Goal: Task Accomplishment & Management: Use online tool/utility

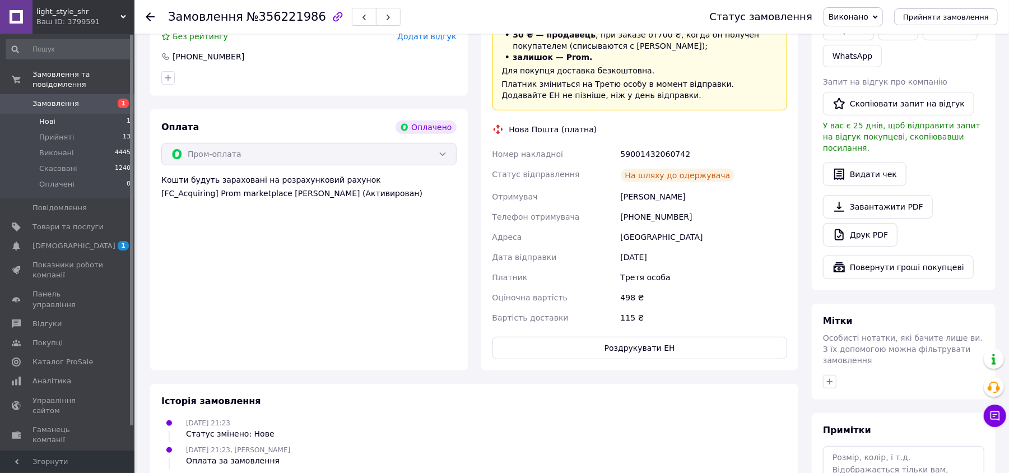
scroll to position [108, 0]
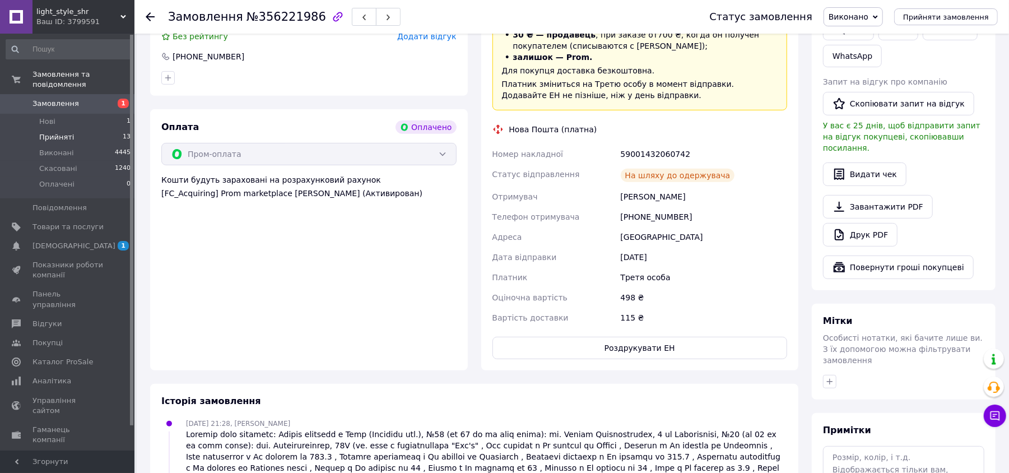
click at [78, 129] on li "Прийняті 13" at bounding box center [68, 137] width 137 height 16
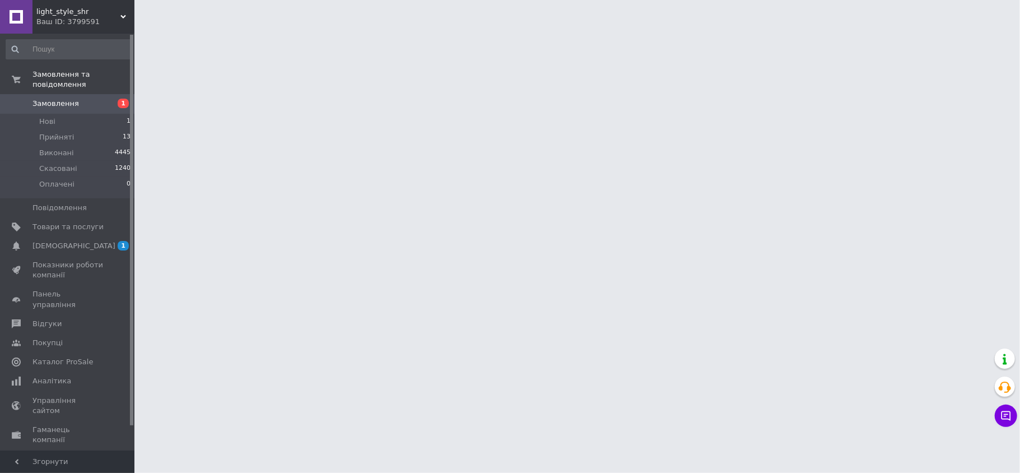
click at [73, 99] on span "Замовлення" at bounding box center [67, 104] width 71 height 10
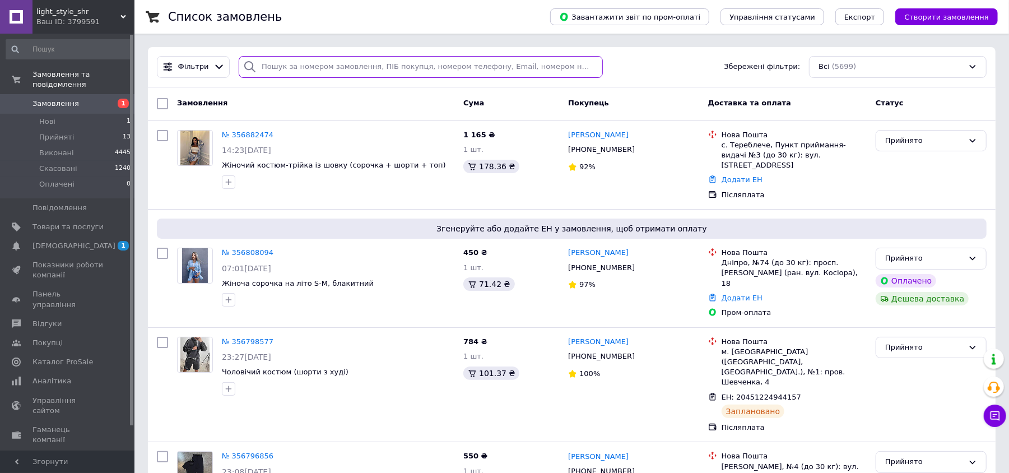
click at [307, 63] on input "search" at bounding box center [420, 67] width 363 height 22
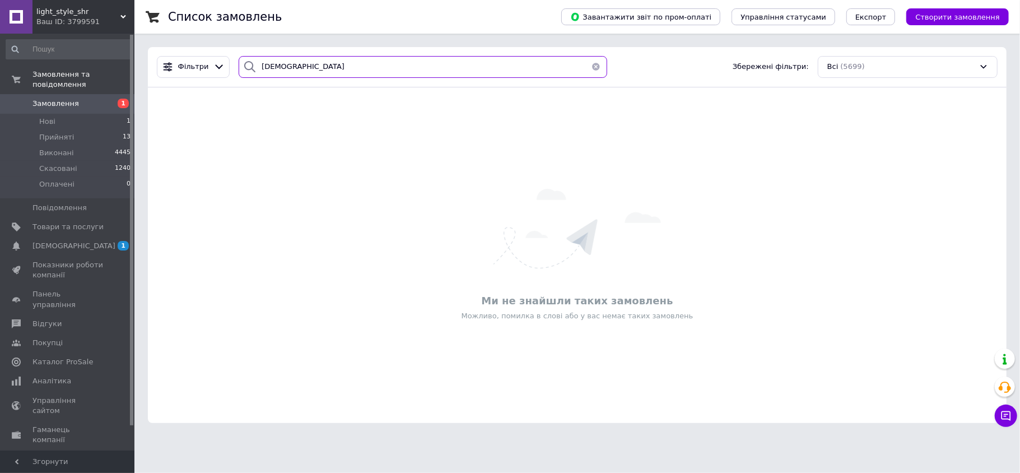
type input "[DEMOGRAPHIC_DATA]"
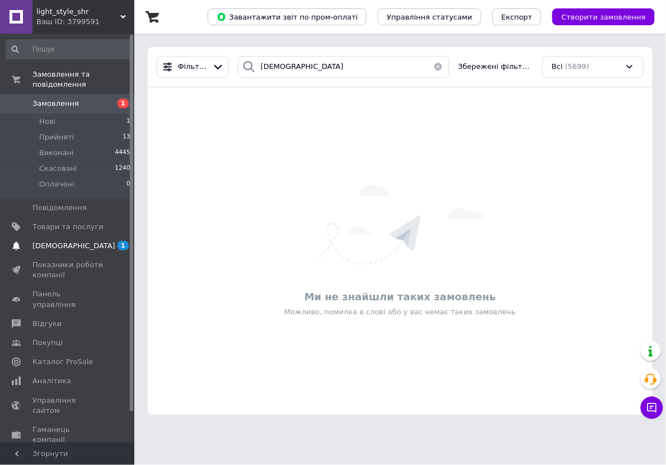
click at [85, 241] on span "[DEMOGRAPHIC_DATA]" at bounding box center [67, 246] width 71 height 10
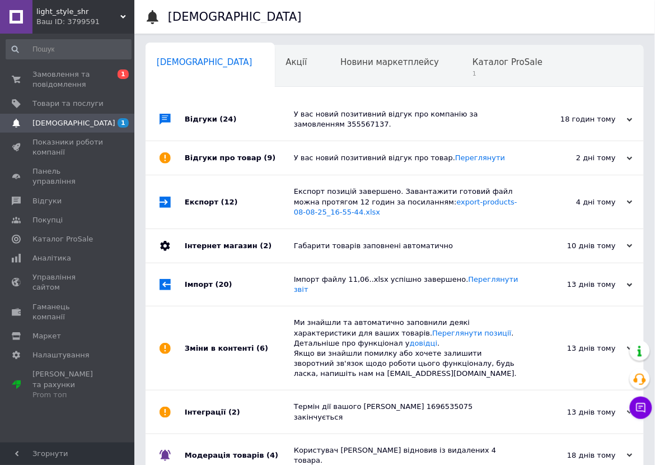
scroll to position [0, 6]
click at [117, 102] on span at bounding box center [119, 104] width 31 height 10
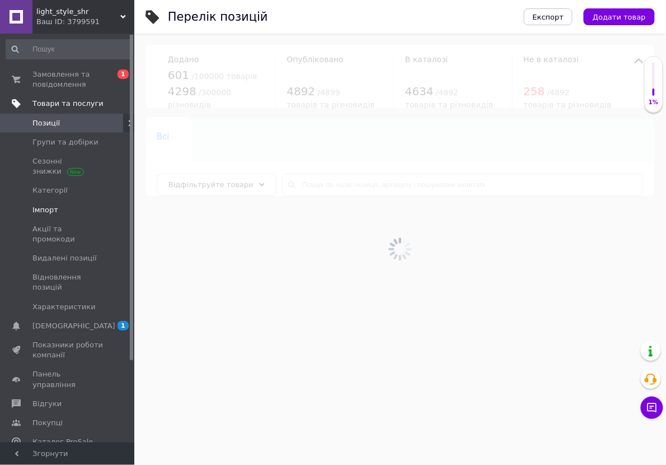
click at [70, 204] on link "Імпорт" at bounding box center [68, 209] width 137 height 19
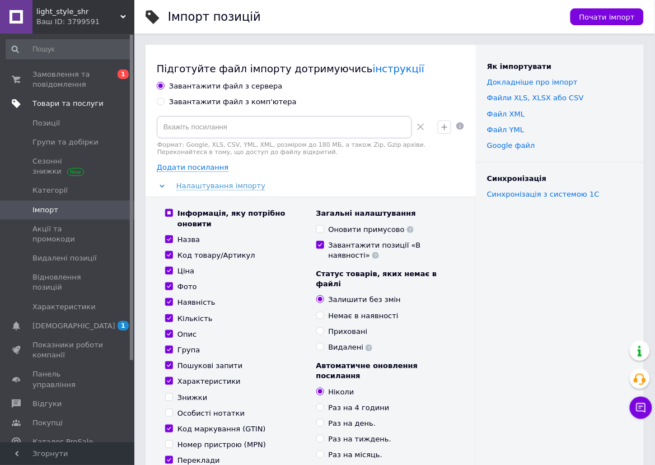
click at [240, 104] on div "Завантажити файл з комп'ютера" at bounding box center [233, 102] width 128 height 10
click at [164, 104] on input "Завантажити файл з комп'ютера" at bounding box center [160, 100] width 7 height 7
radio input "true"
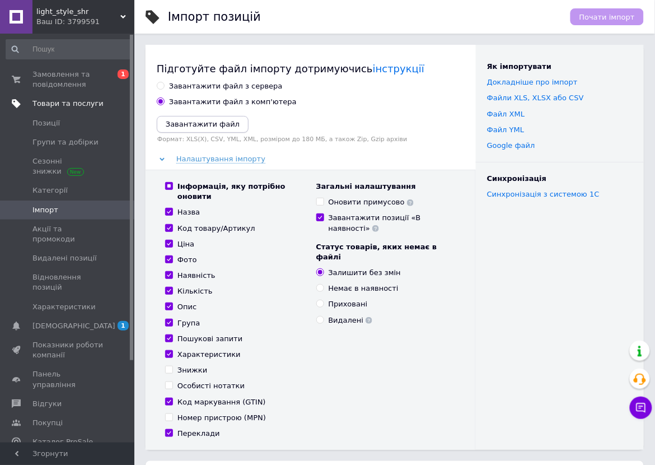
click at [207, 128] on icon "Завантажити файл" at bounding box center [203, 124] width 74 height 8
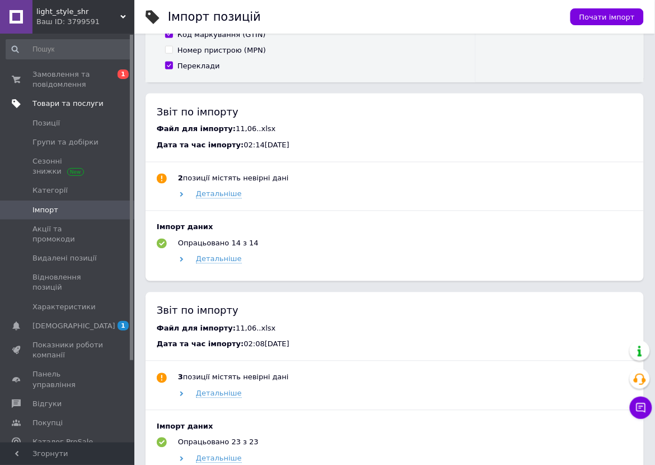
scroll to position [672, 0]
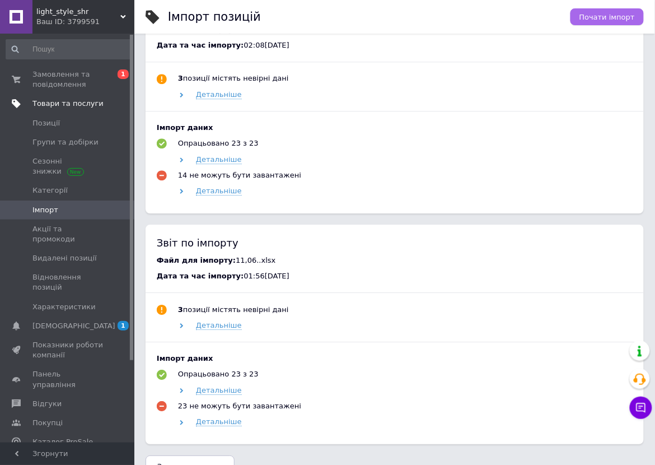
click at [627, 18] on span "Почати імпорт" at bounding box center [607, 17] width 55 height 8
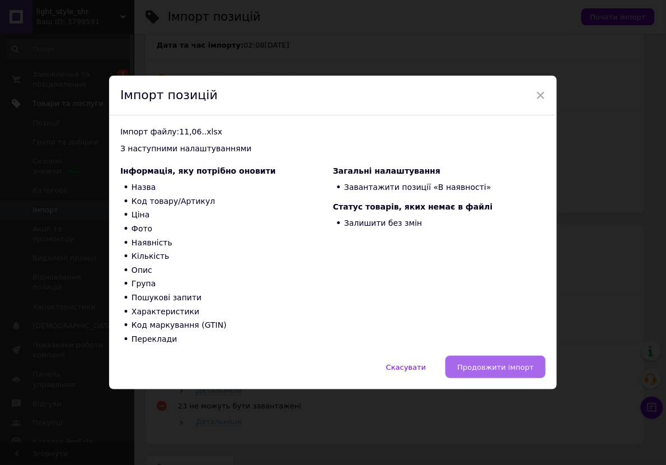
click at [509, 369] on span "Продовжити імпорт" at bounding box center [496, 367] width 77 height 8
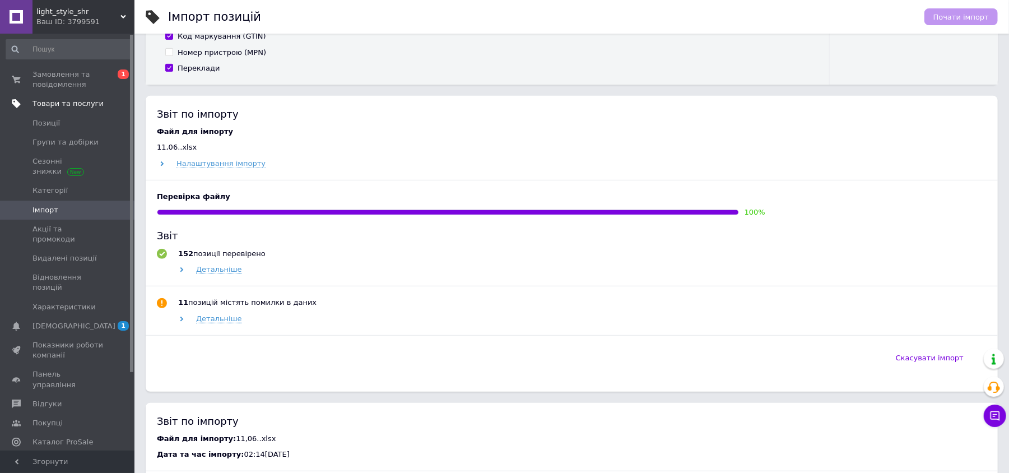
scroll to position [368, 0]
